Goal: Task Accomplishment & Management: Use online tool/utility

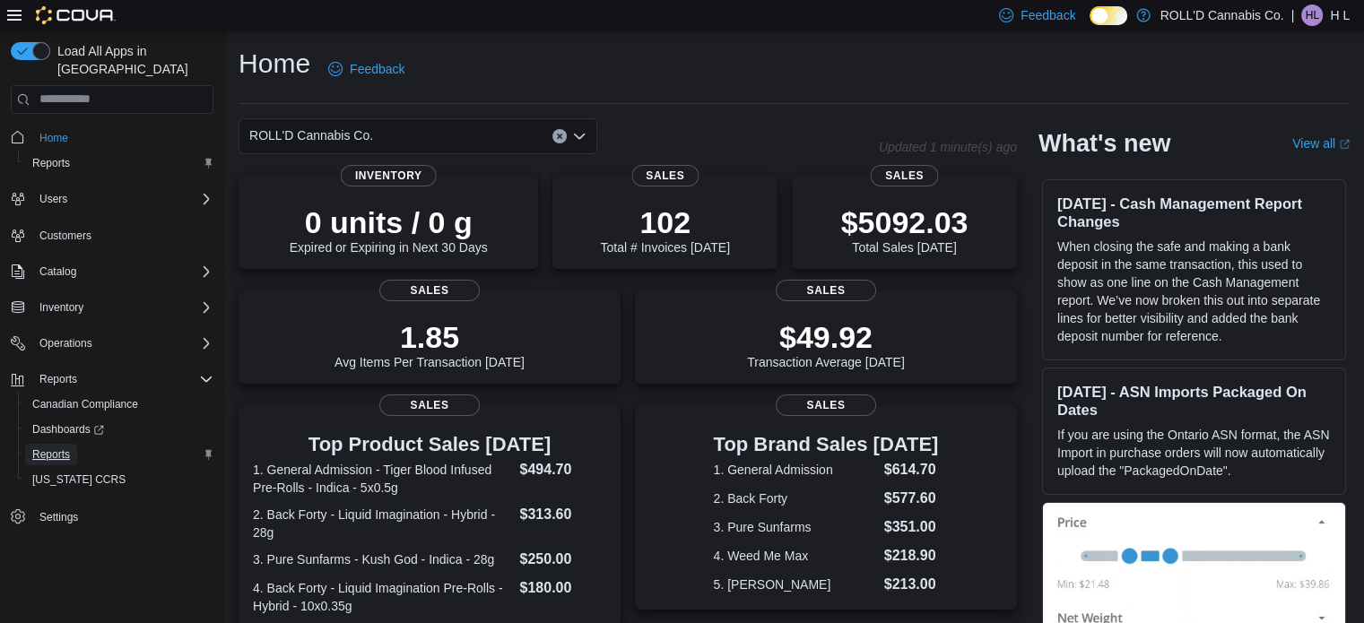
click at [39, 447] on span "Reports" at bounding box center [51, 454] width 38 height 14
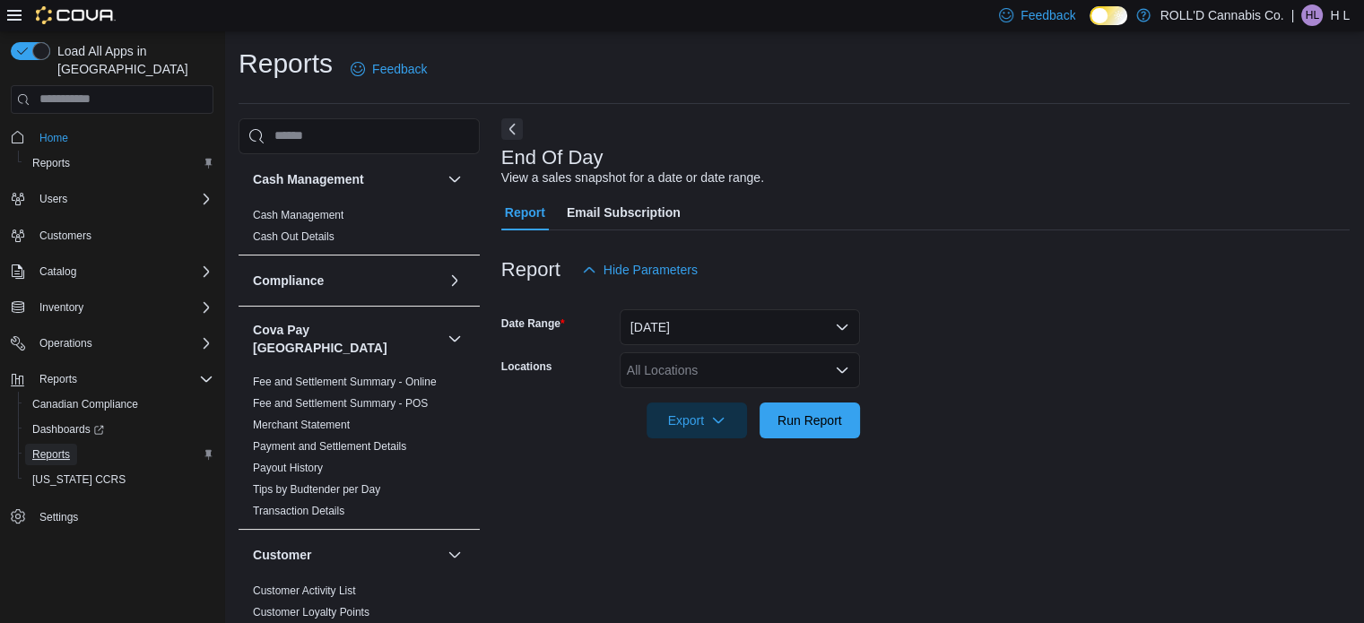
scroll to position [12, 0]
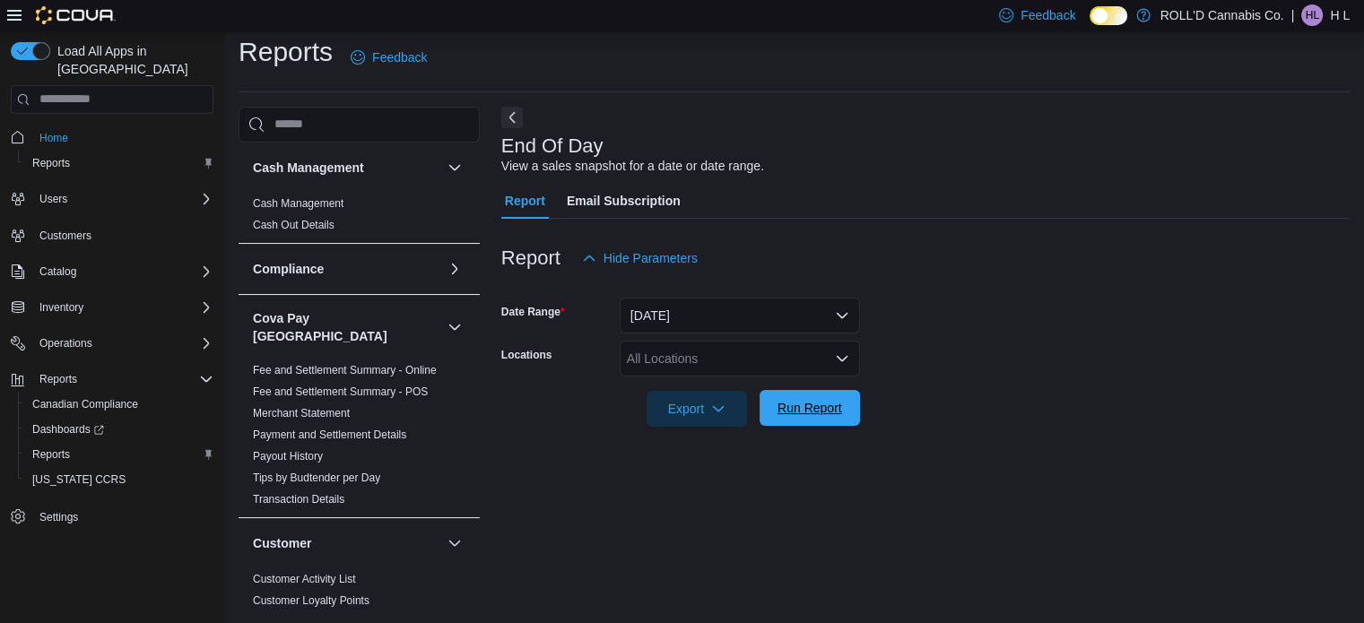
click at [824, 399] on span "Run Report" at bounding box center [809, 408] width 65 height 18
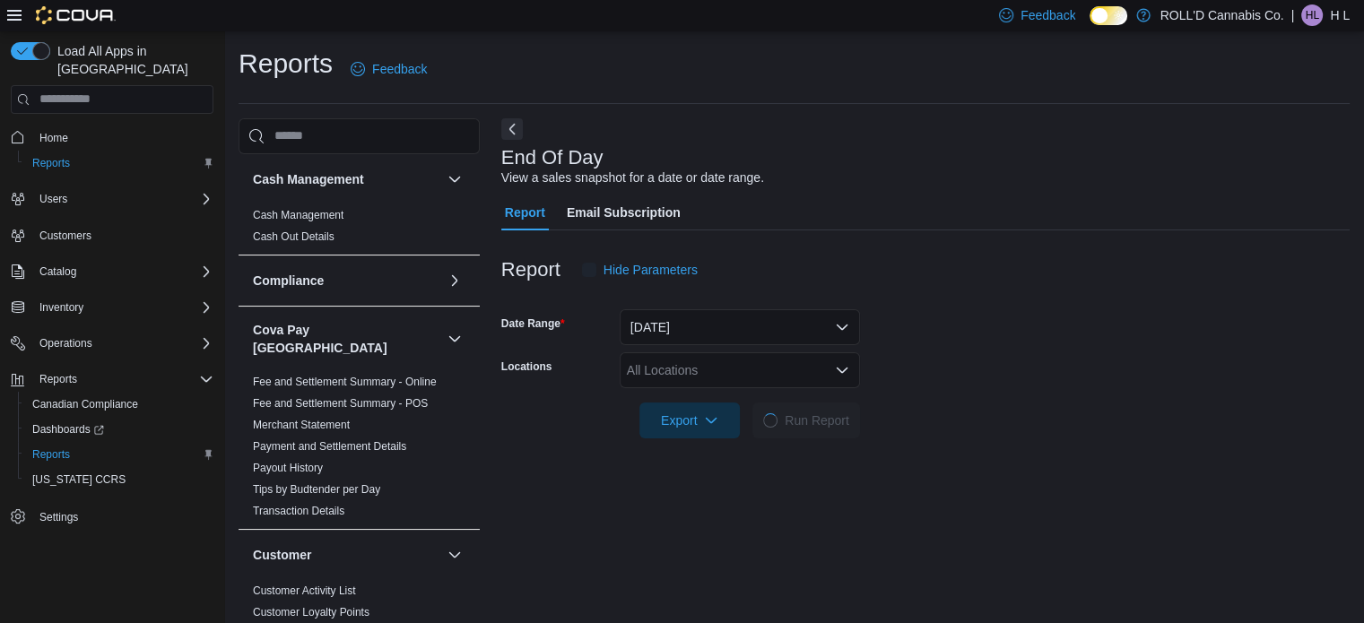
scroll to position [12, 0]
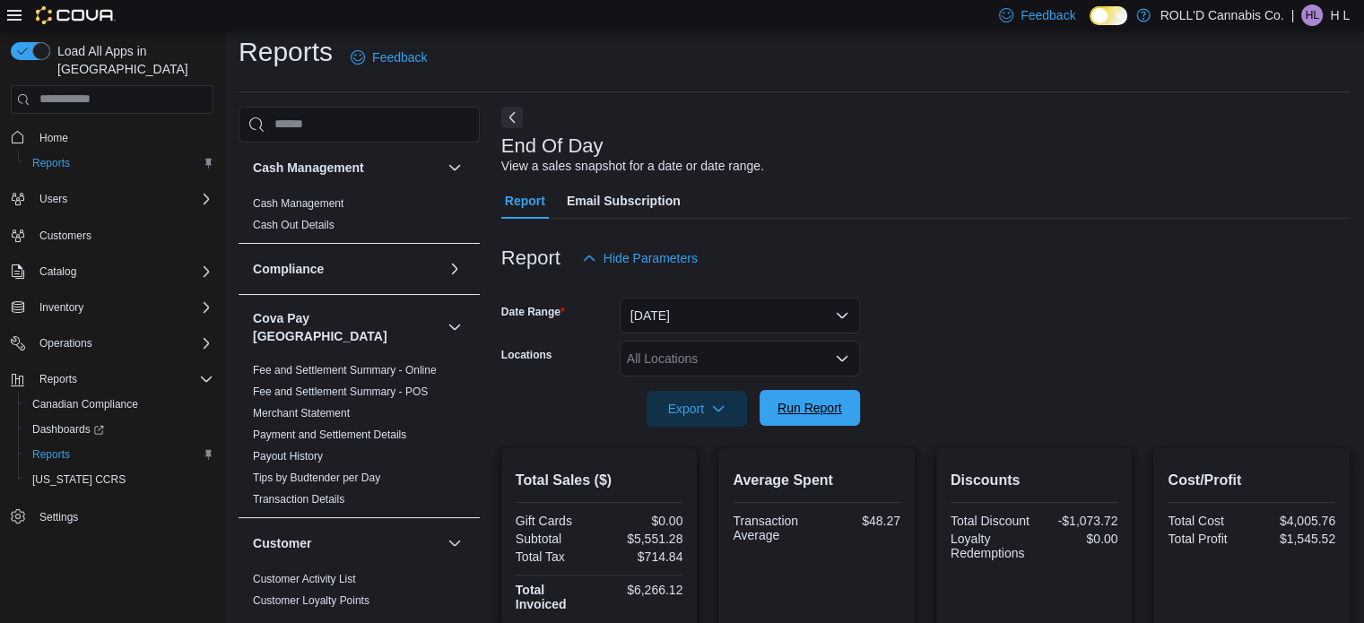
click at [828, 421] on span "Run Report" at bounding box center [809, 408] width 79 height 36
click at [815, 427] on div at bounding box center [925, 438] width 848 height 22
click at [803, 391] on div "Export Run Report" at bounding box center [680, 409] width 359 height 36
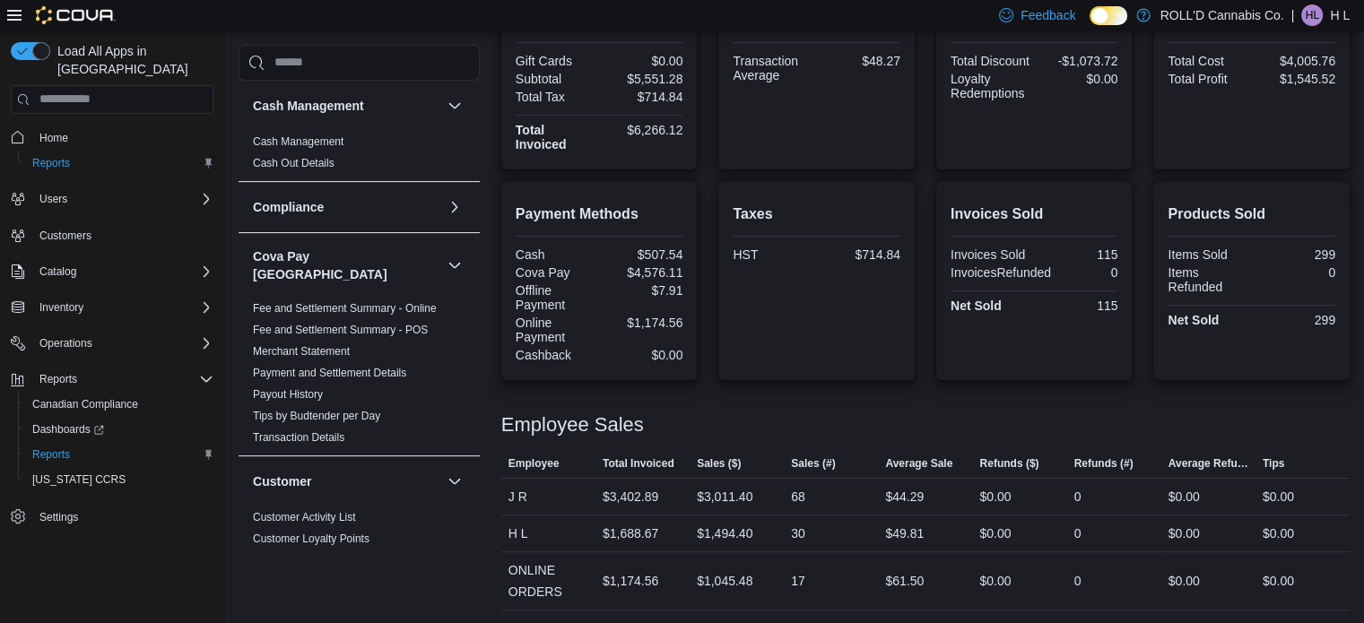
scroll to position [0, 0]
